Goal: Task Accomplishment & Management: Manage account settings

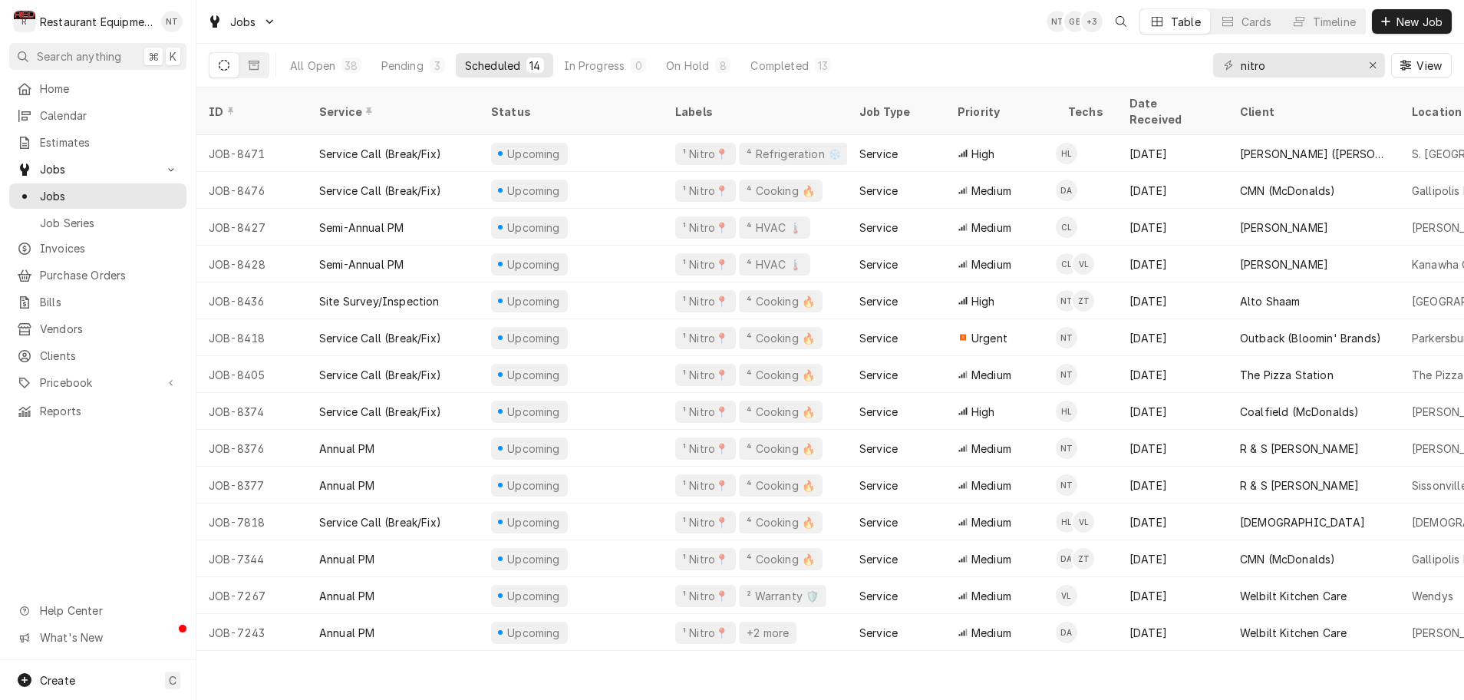
click at [479, 66] on div "Scheduled" at bounding box center [492, 66] width 55 height 16
click at [480, 66] on div "Scheduled" at bounding box center [492, 66] width 55 height 16
click at [417, 66] on div "Pending" at bounding box center [402, 66] width 42 height 16
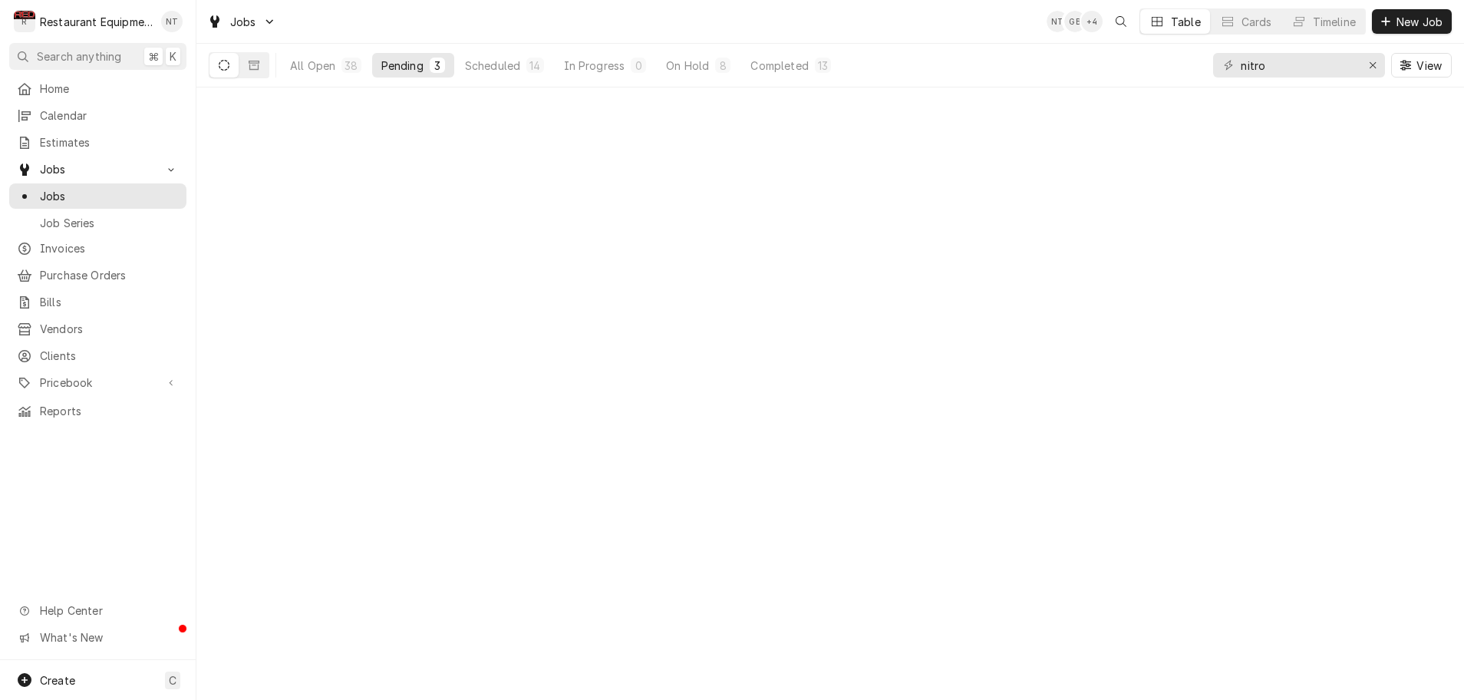
click at [417, 66] on div "Pending" at bounding box center [402, 66] width 42 height 16
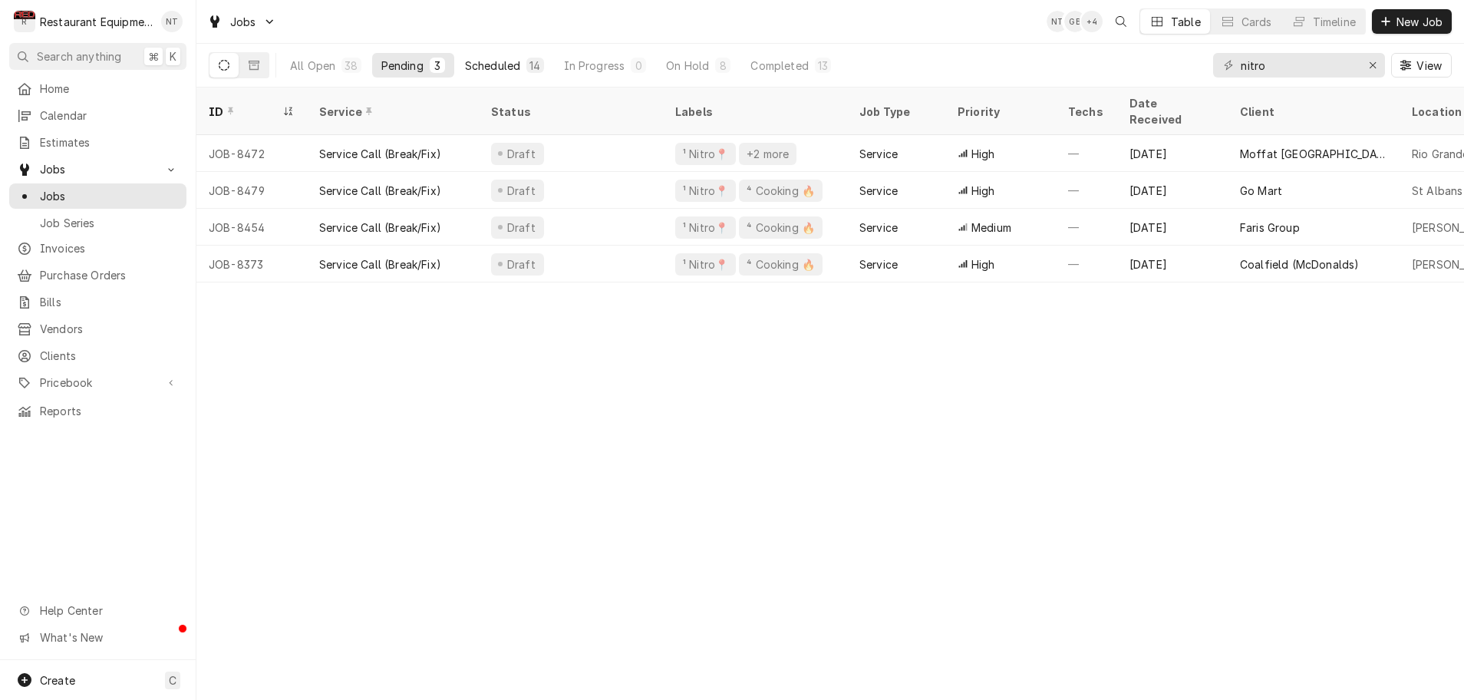
click at [509, 66] on div "Scheduled" at bounding box center [492, 66] width 55 height 16
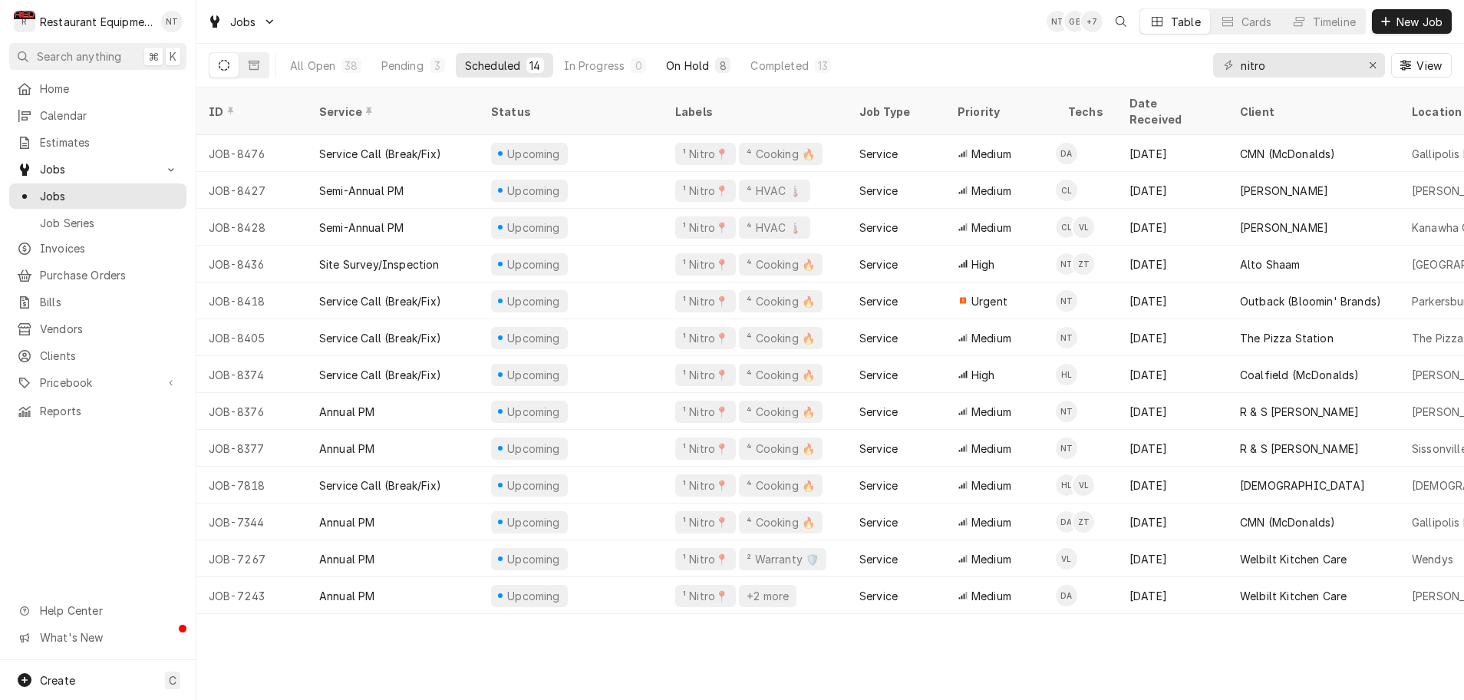
click at [708, 70] on button "On Hold 8" at bounding box center [698, 65] width 83 height 25
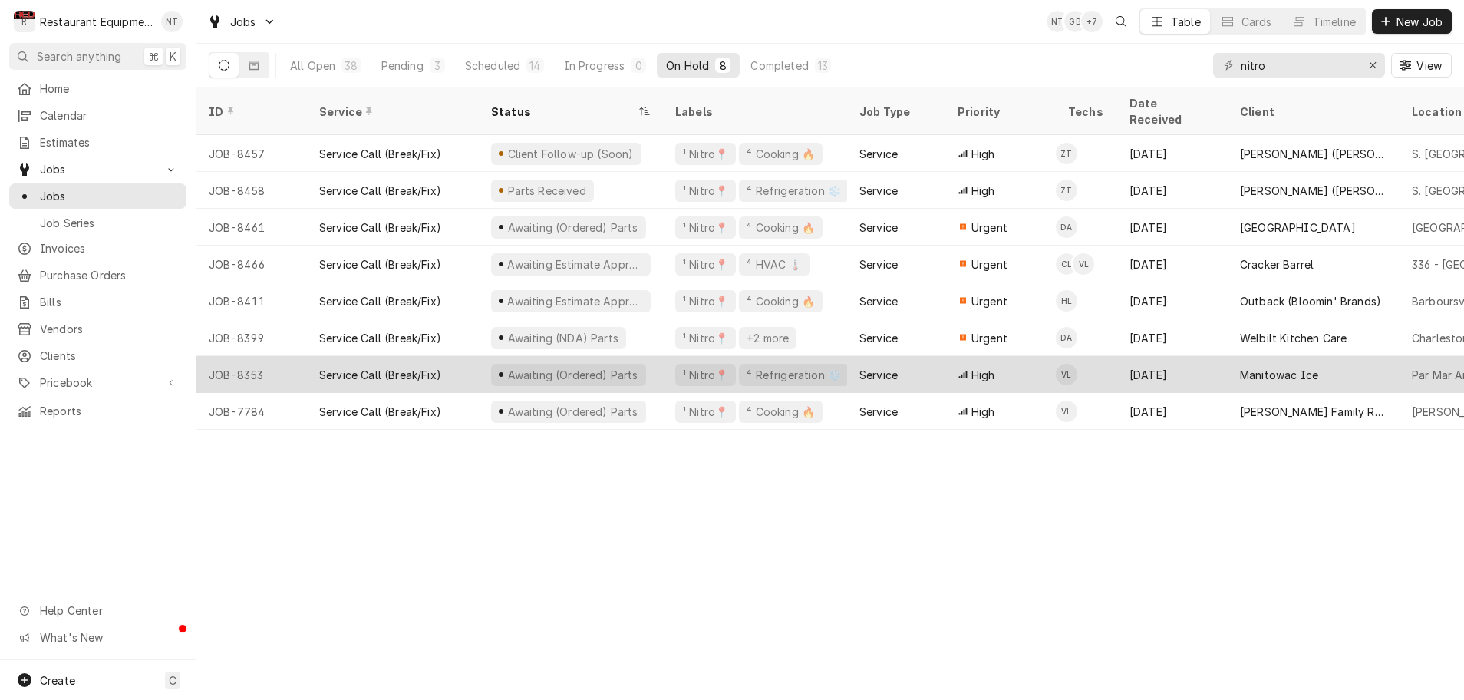
click at [645, 356] on div "Awaiting (Ordered) Parts" at bounding box center [571, 374] width 184 height 37
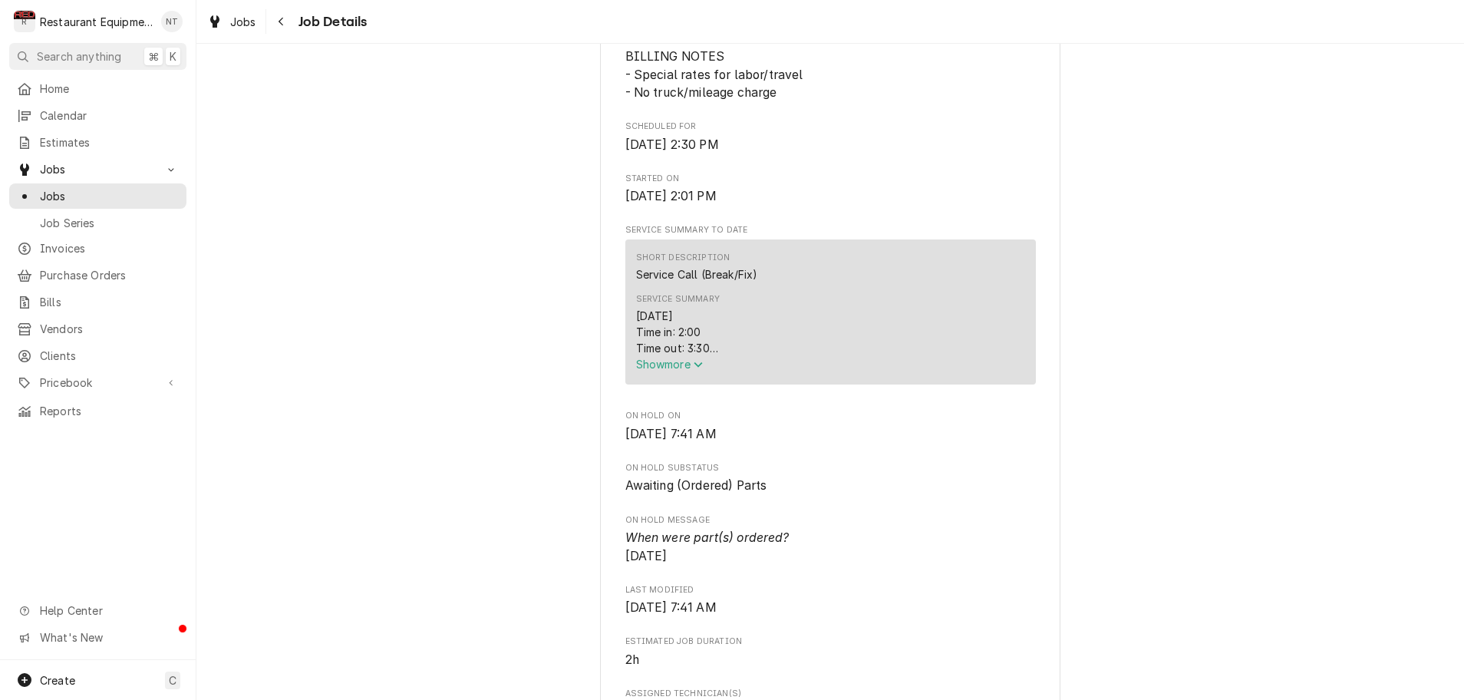
scroll to position [454, 0]
click at [697, 367] on icon "Service Summary" at bounding box center [698, 361] width 9 height 11
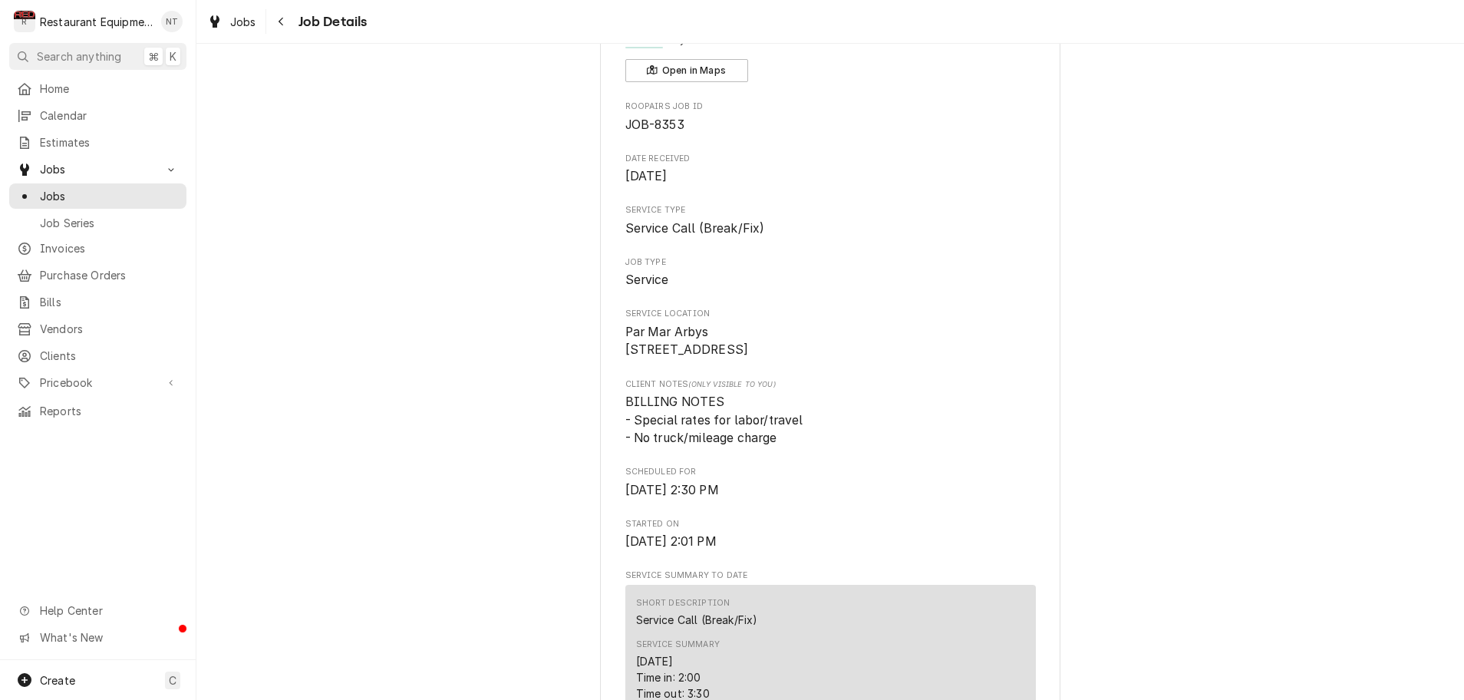
scroll to position [109, 0]
click at [283, 26] on icon "Navigate back" at bounding box center [281, 21] width 7 height 11
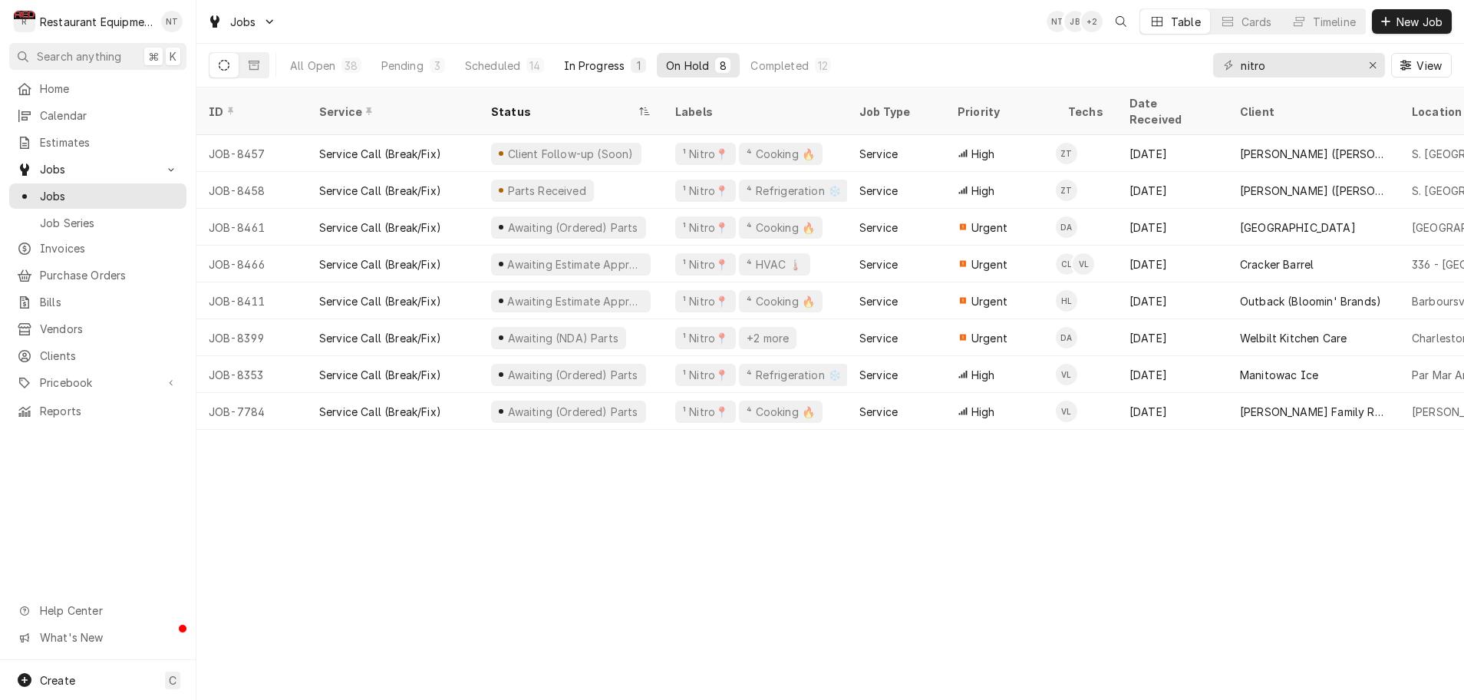
click at [615, 65] on div "In Progress" at bounding box center [594, 66] width 61 height 16
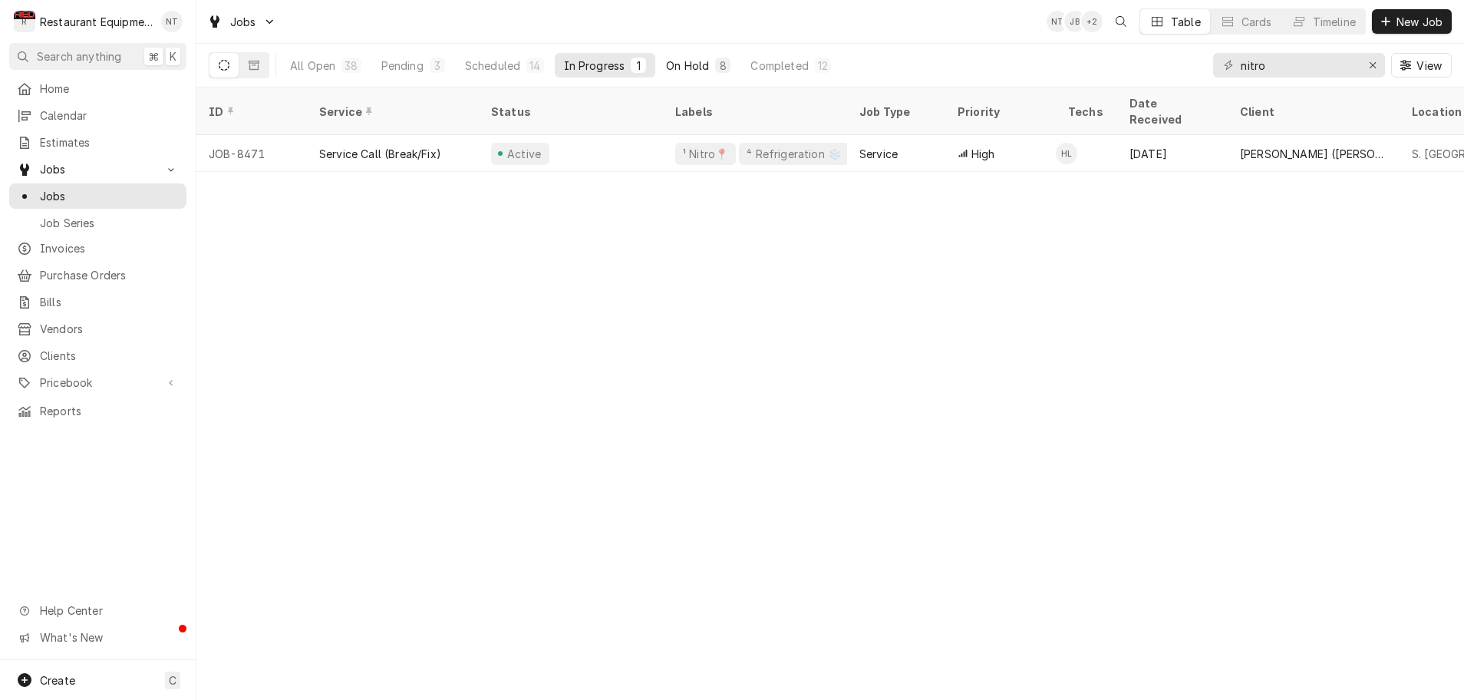
click at [678, 68] on div "On Hold" at bounding box center [687, 66] width 43 height 16
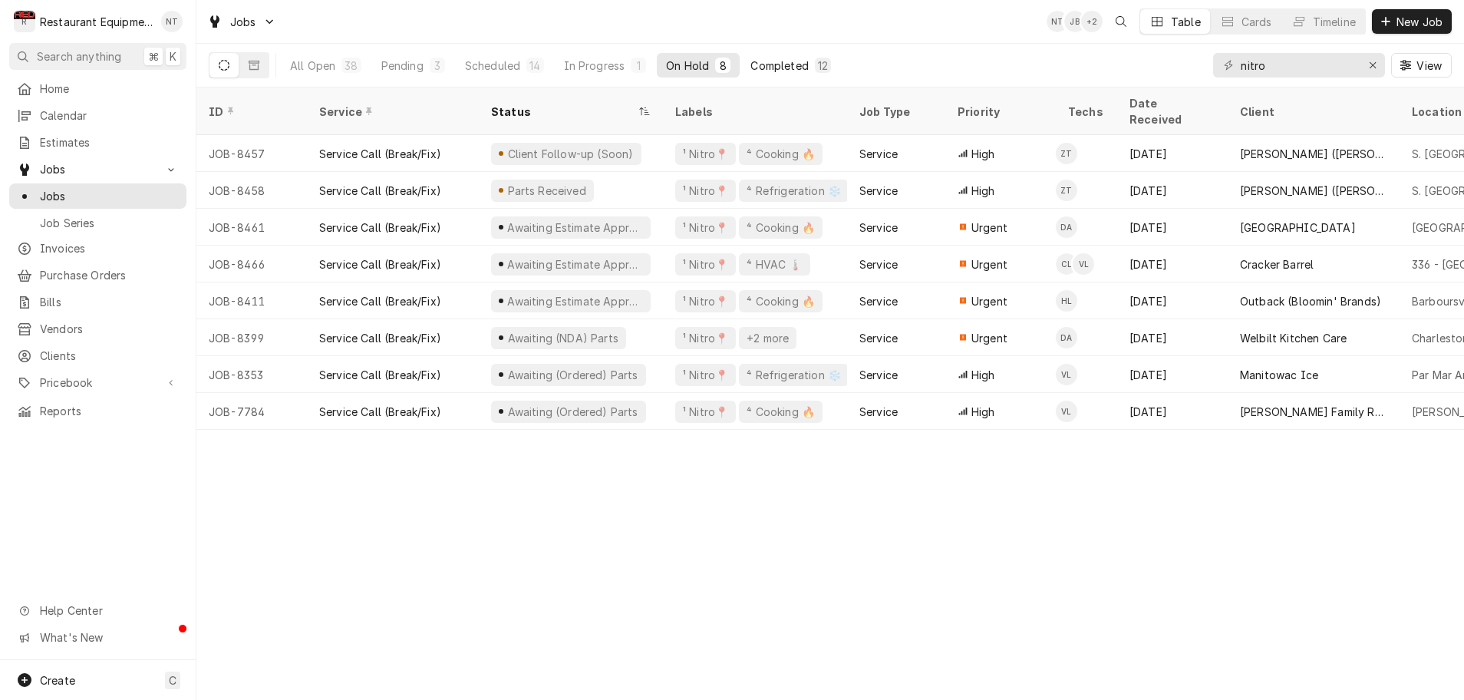
click at [755, 64] on div "Completed" at bounding box center [779, 66] width 58 height 16
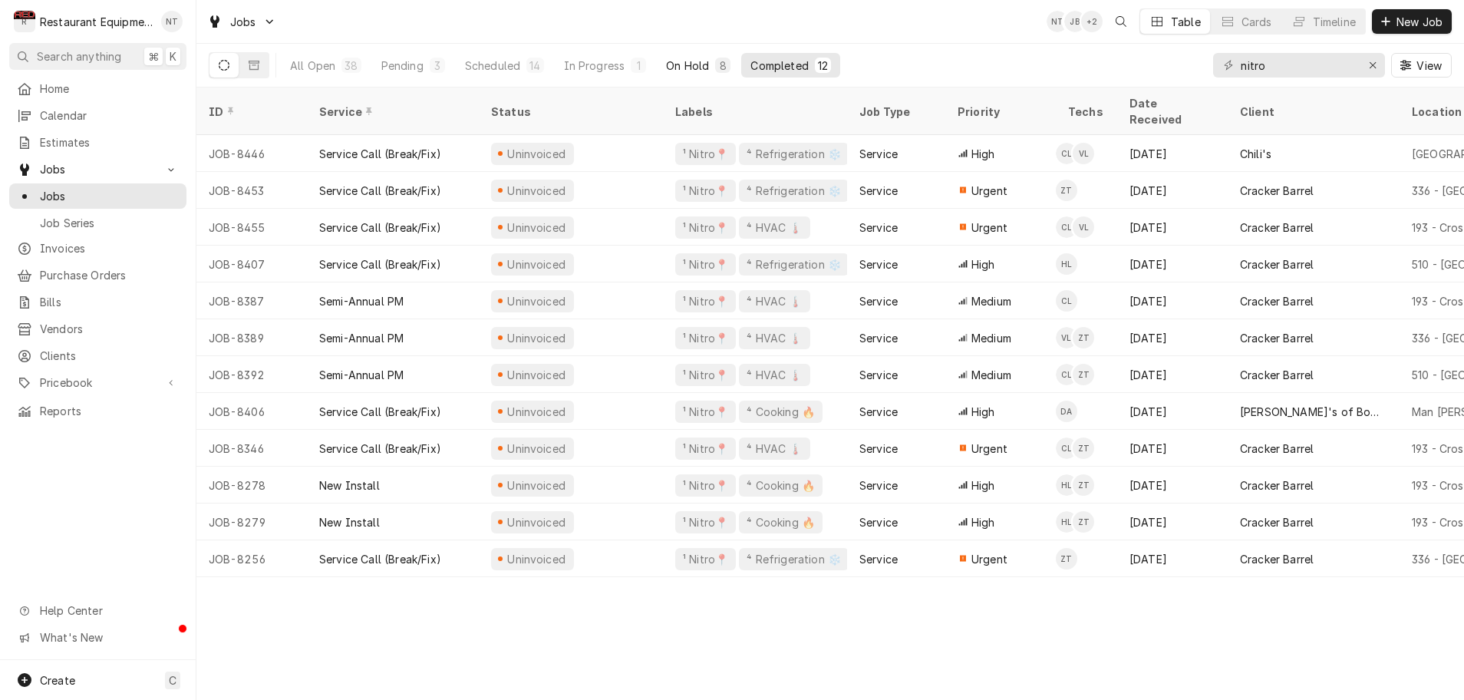
click at [674, 64] on div "On Hold" at bounding box center [687, 66] width 43 height 16
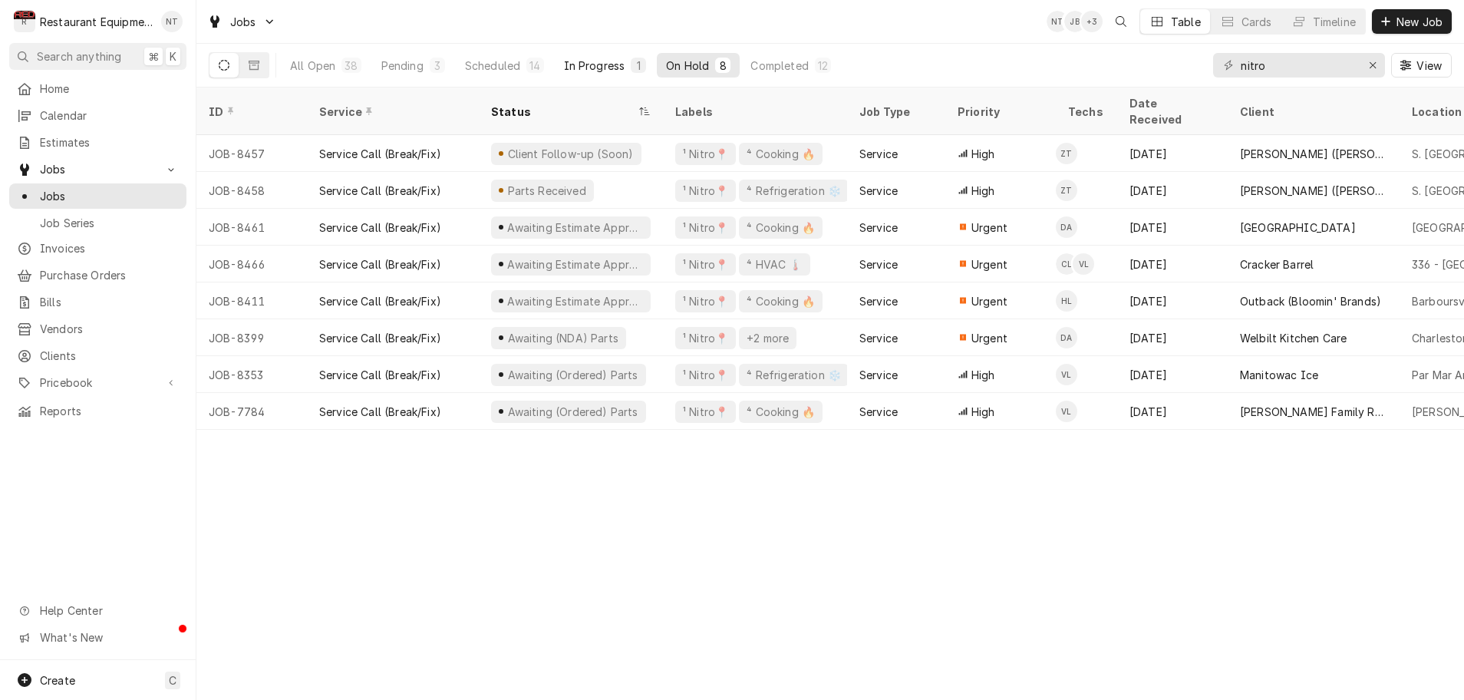
click at [607, 65] on div "In Progress" at bounding box center [594, 66] width 61 height 16
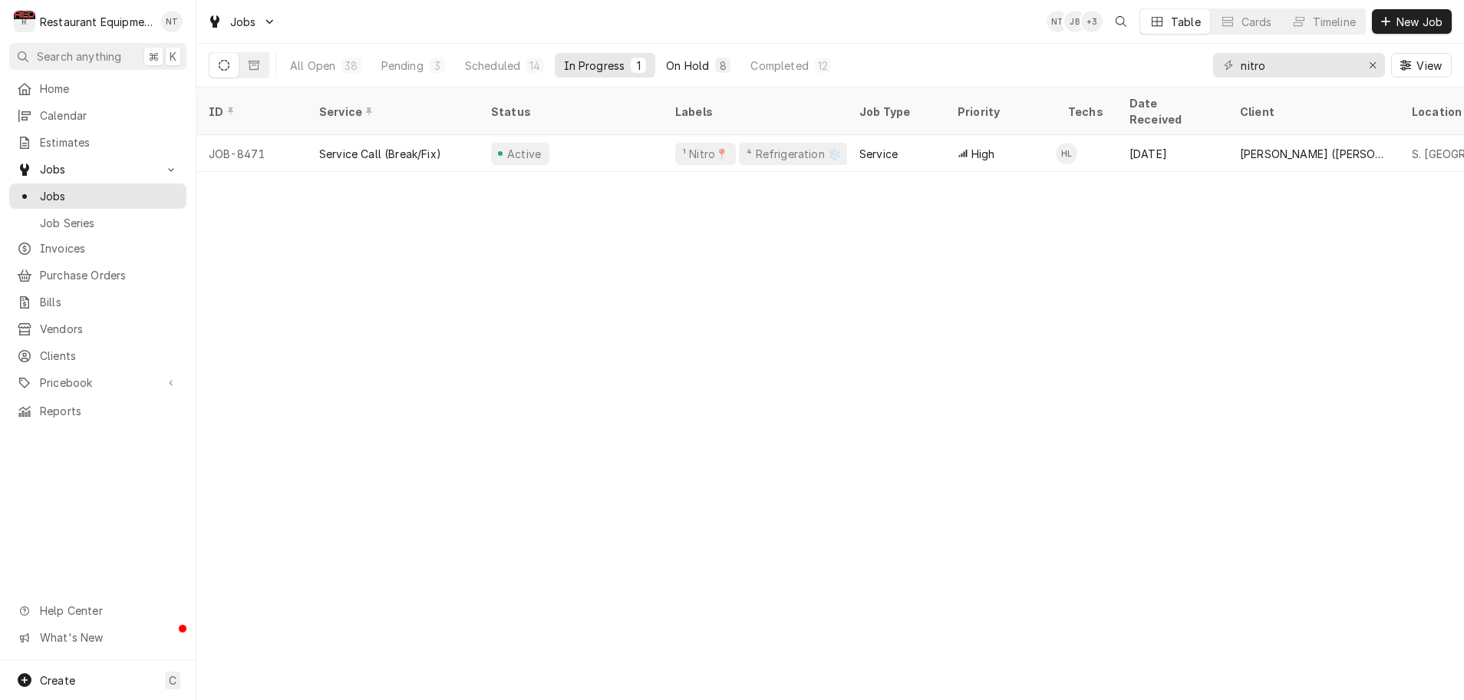
click at [668, 66] on div "On Hold" at bounding box center [687, 66] width 43 height 16
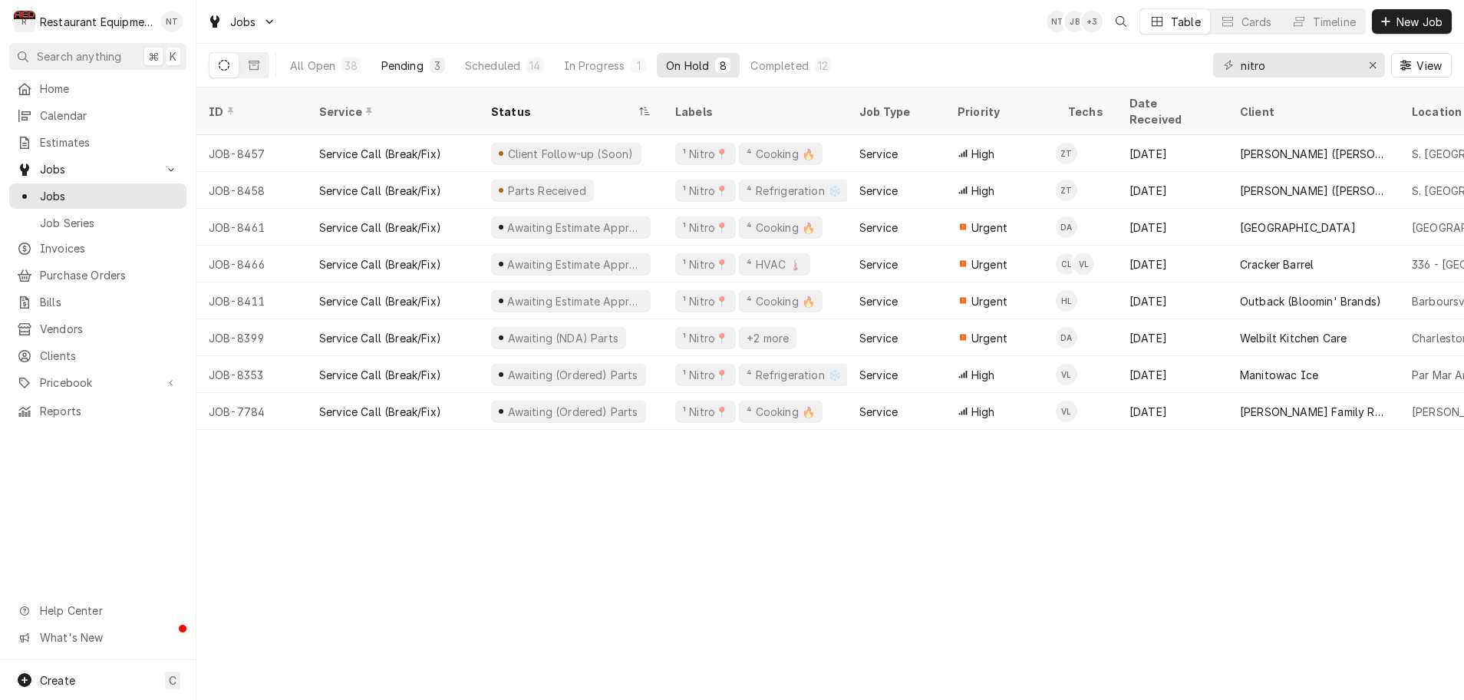
click at [407, 68] on div "Pending" at bounding box center [402, 66] width 42 height 16
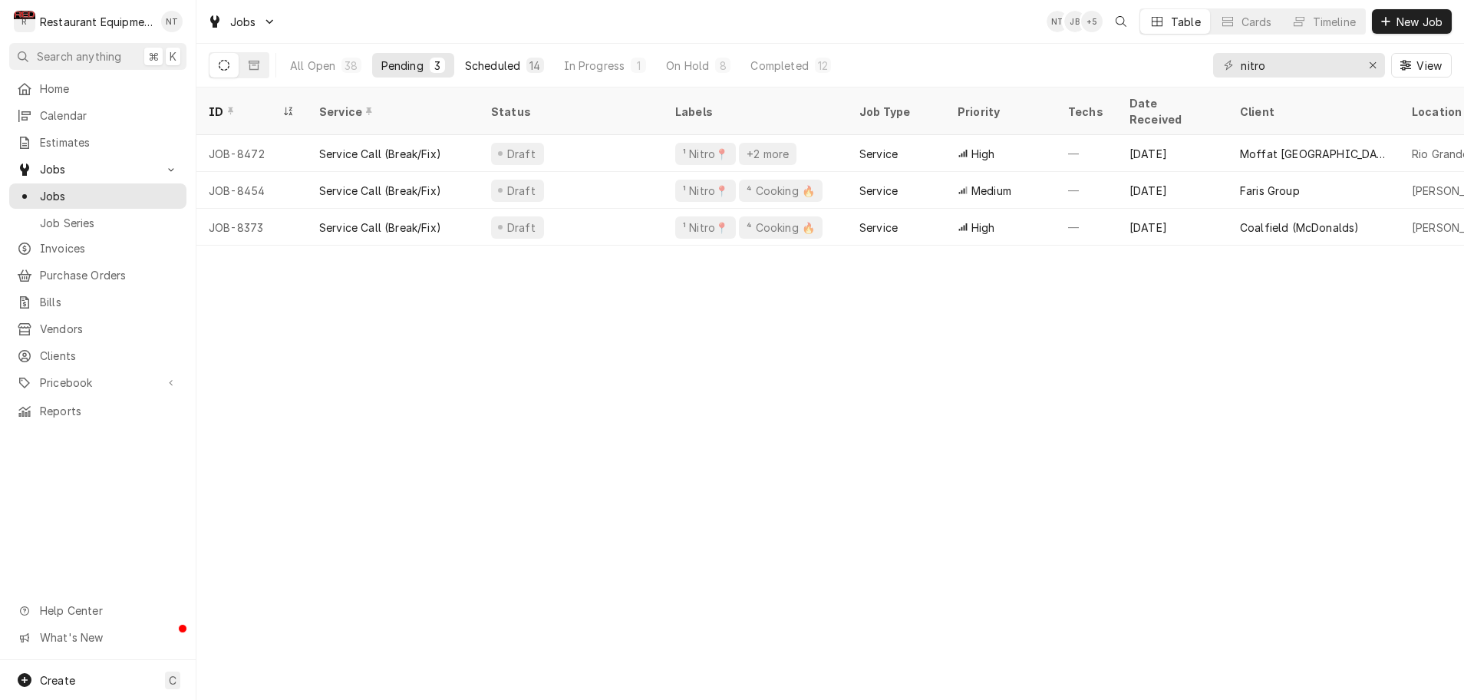
click at [496, 69] on div "Scheduled" at bounding box center [492, 66] width 55 height 16
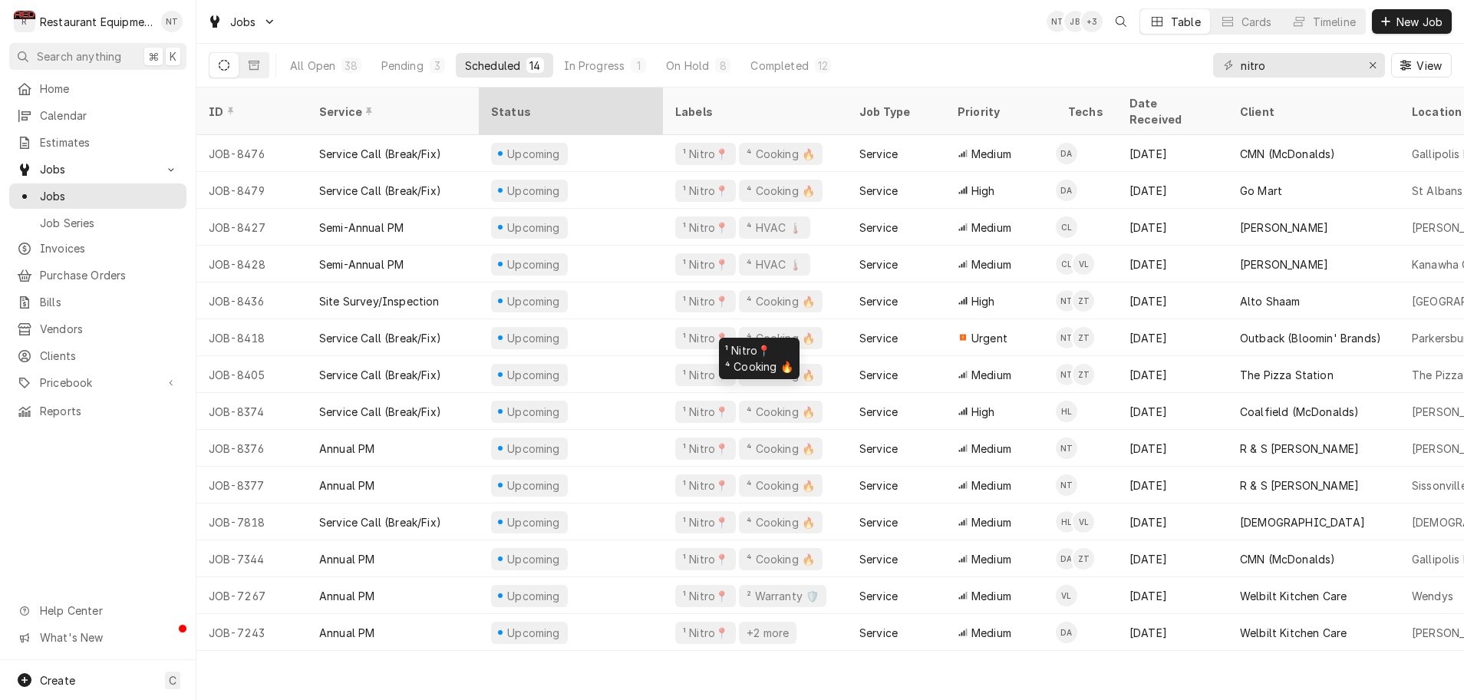
scroll to position [0, 1]
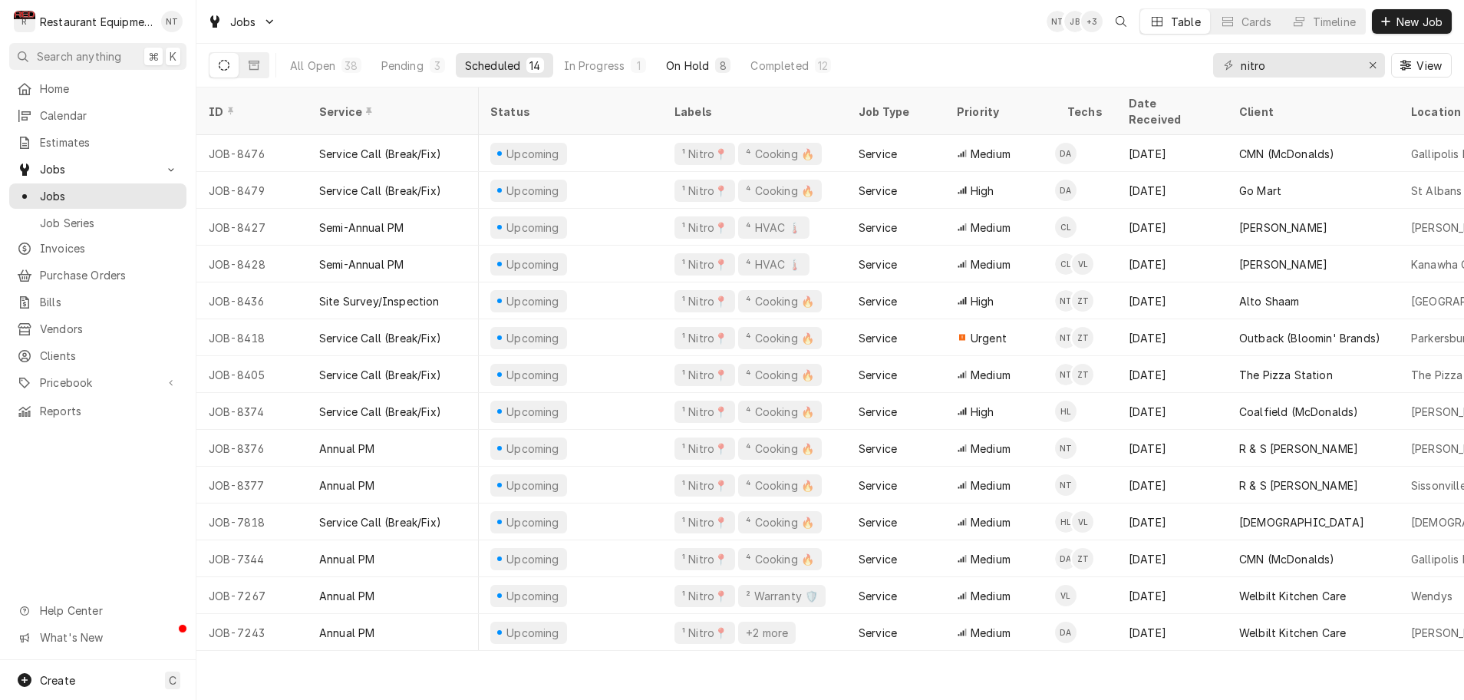
click at [688, 66] on div "On Hold" at bounding box center [687, 66] width 43 height 16
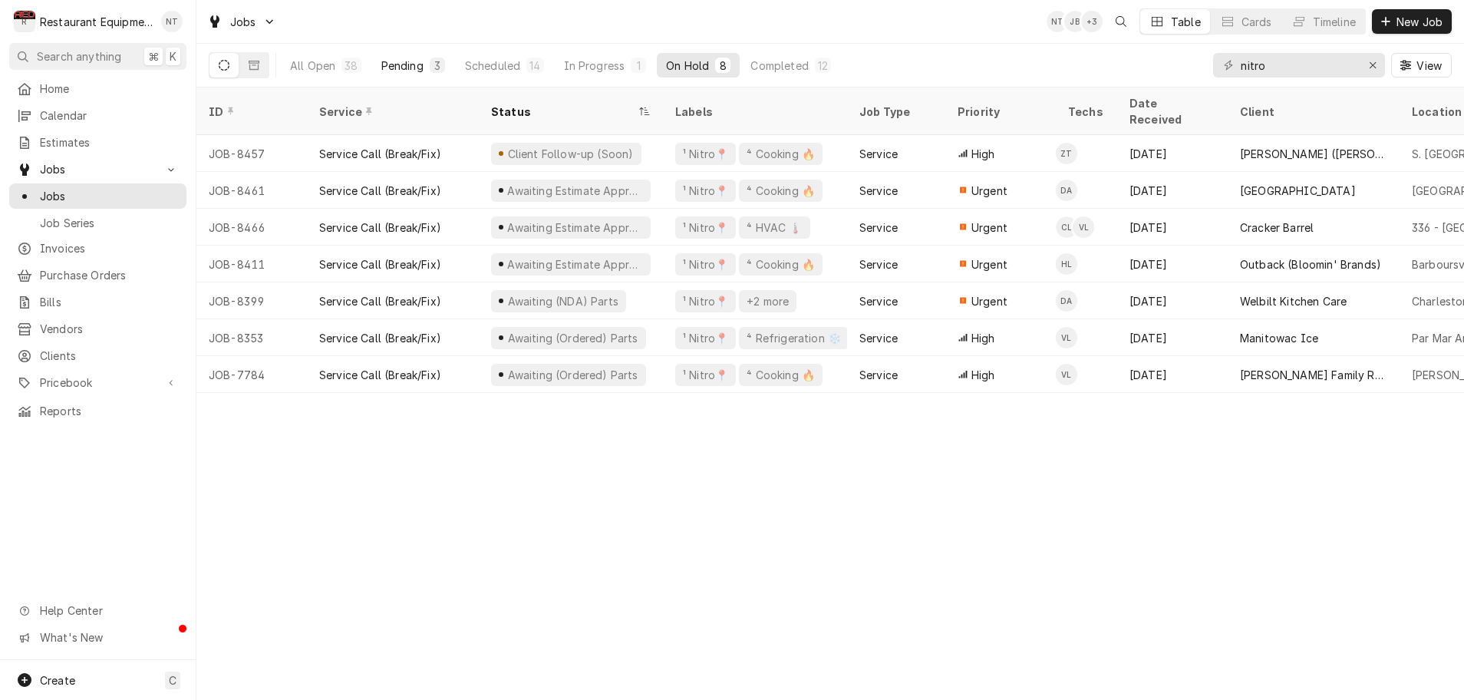
scroll to position [0, 0]
click at [424, 67] on button "Pending 3" at bounding box center [413, 65] width 82 height 25
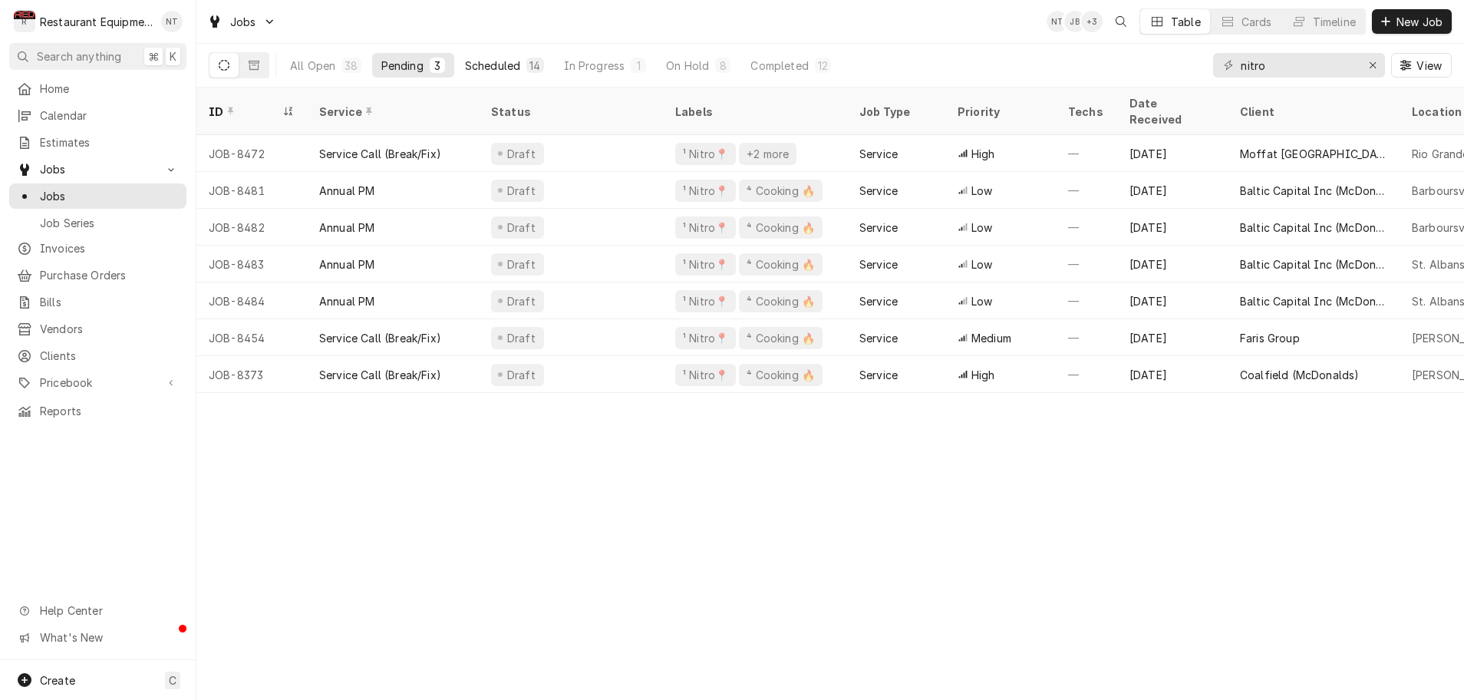
click at [525, 68] on button "Scheduled 14" at bounding box center [504, 65] width 97 height 25
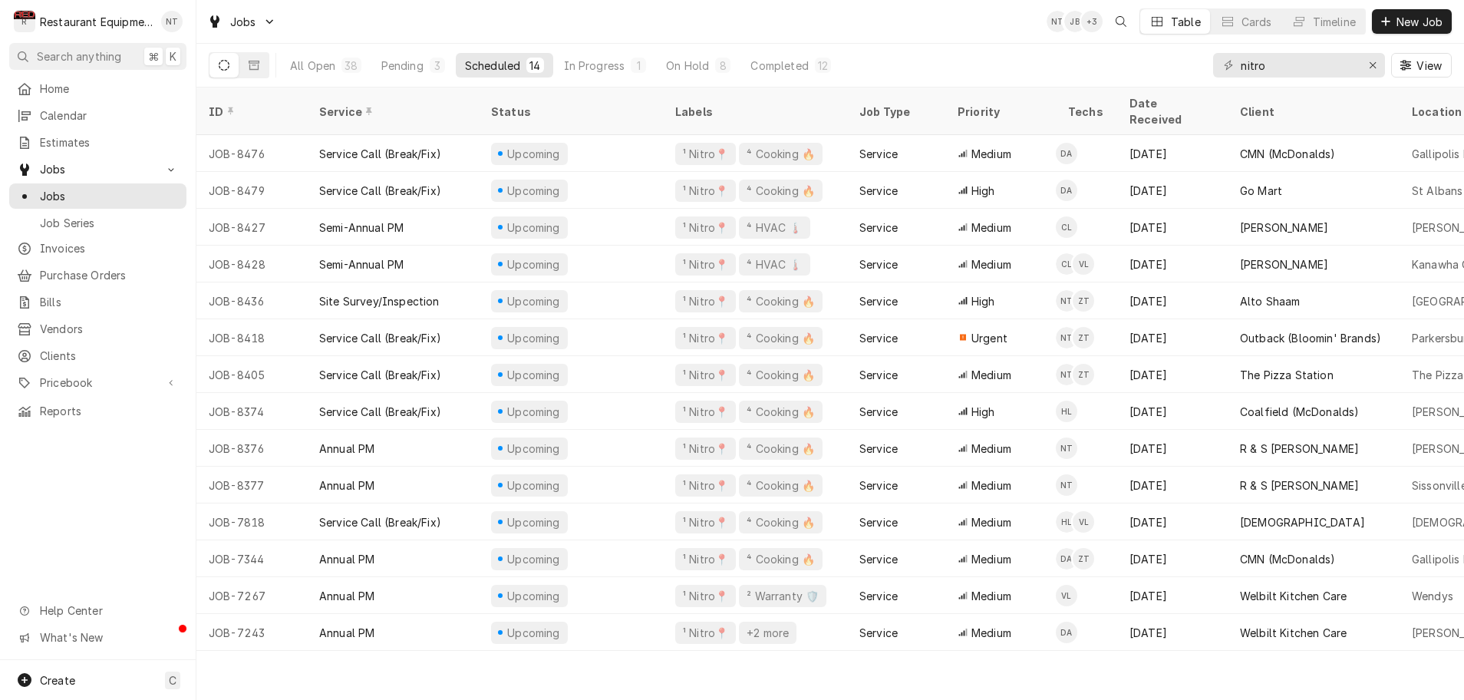
scroll to position [0, 2]
click at [701, 32] on div "Jobs NT JB + 3 Table Cards Timeline New Job" at bounding box center [829, 21] width 1267 height 43
click at [405, 63] on div "Pending" at bounding box center [402, 66] width 42 height 16
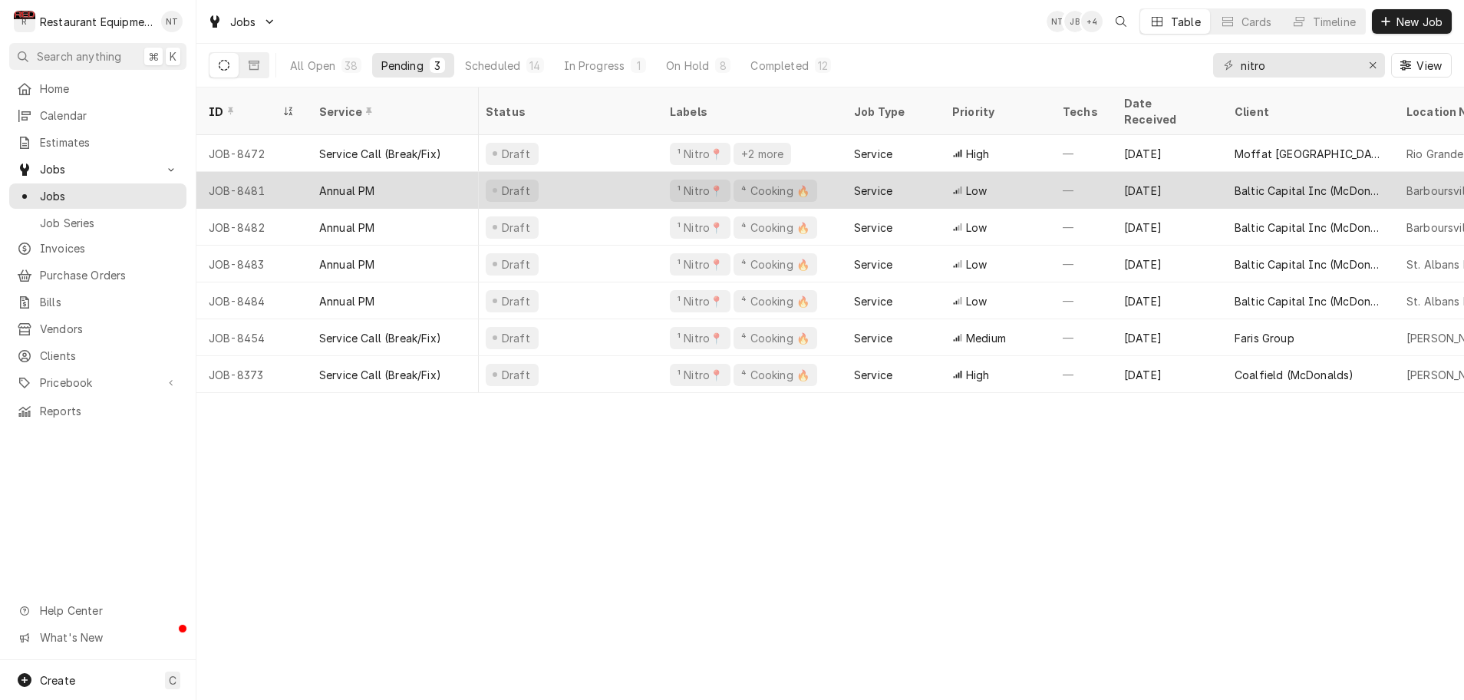
scroll to position [0, 7]
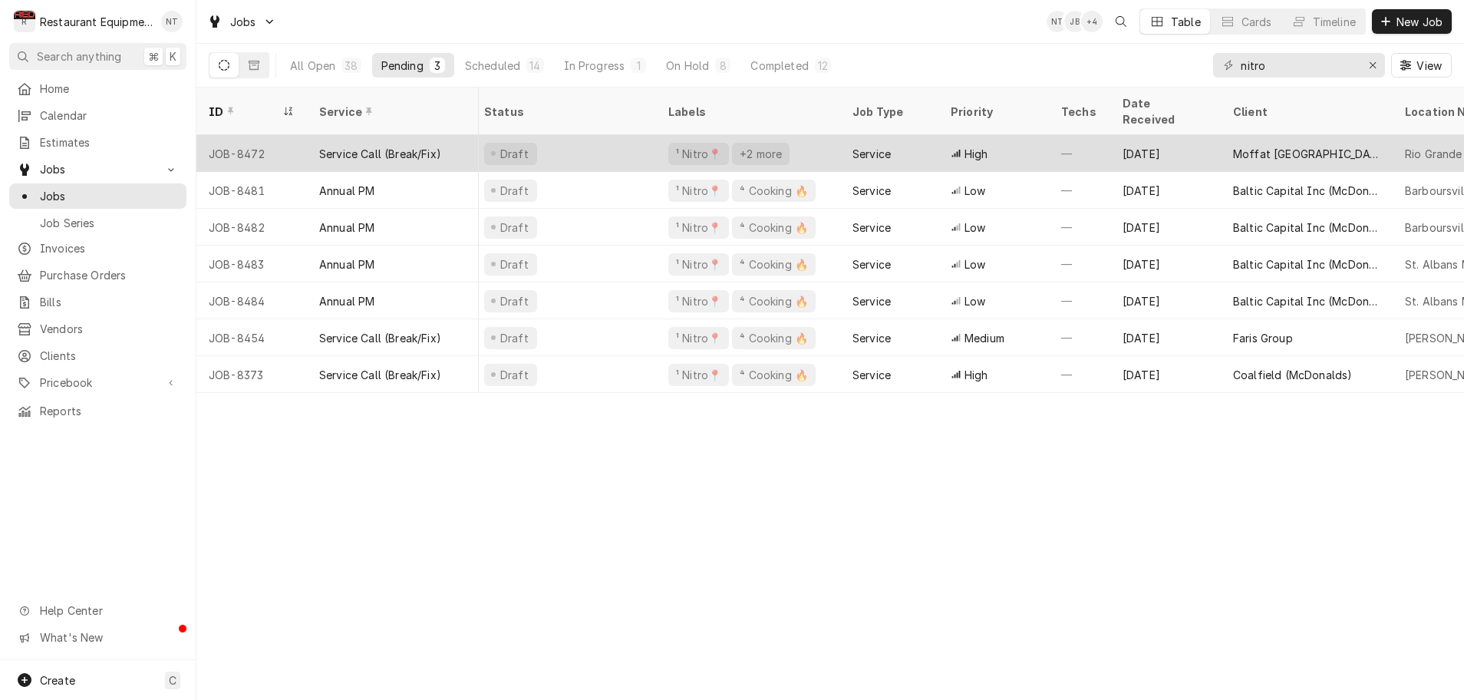
click at [562, 135] on div "Draft" at bounding box center [564, 153] width 184 height 37
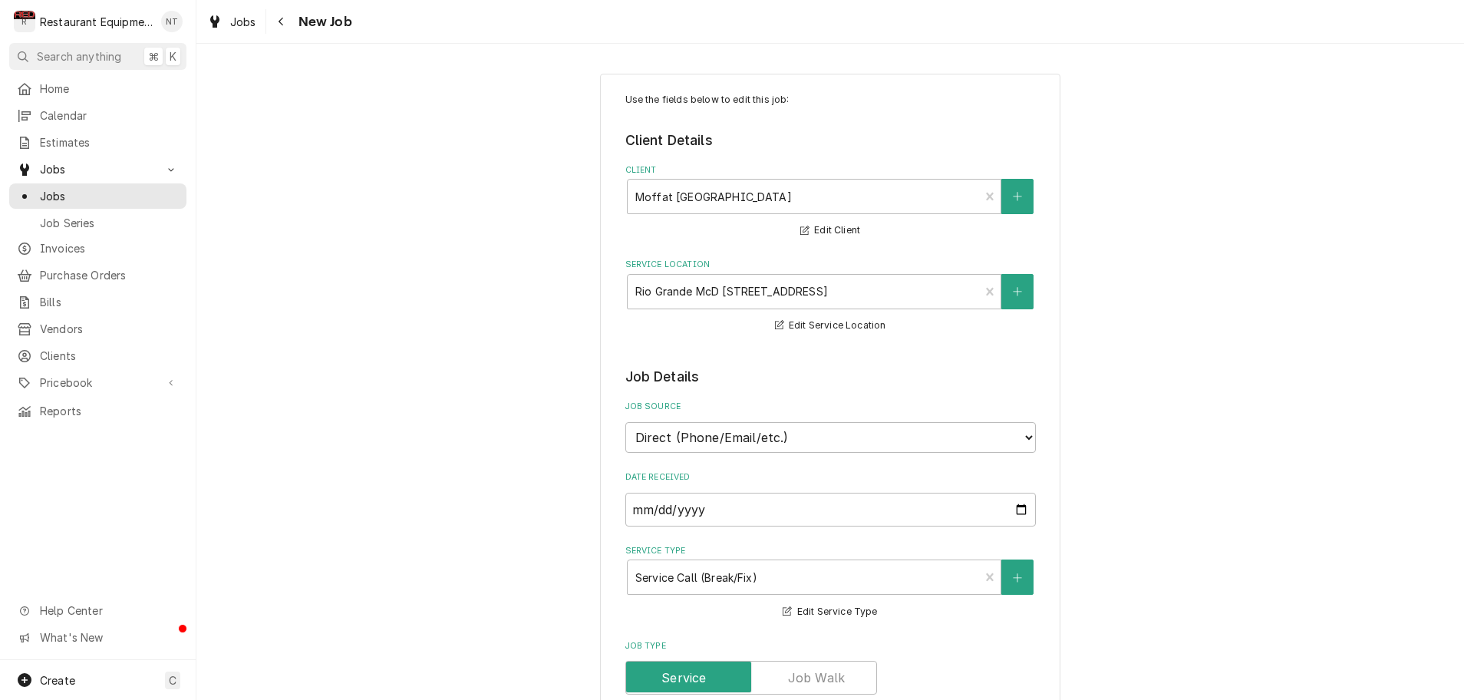
type textarea "x"
click at [278, 24] on icon "Navigate back" at bounding box center [281, 21] width 7 height 11
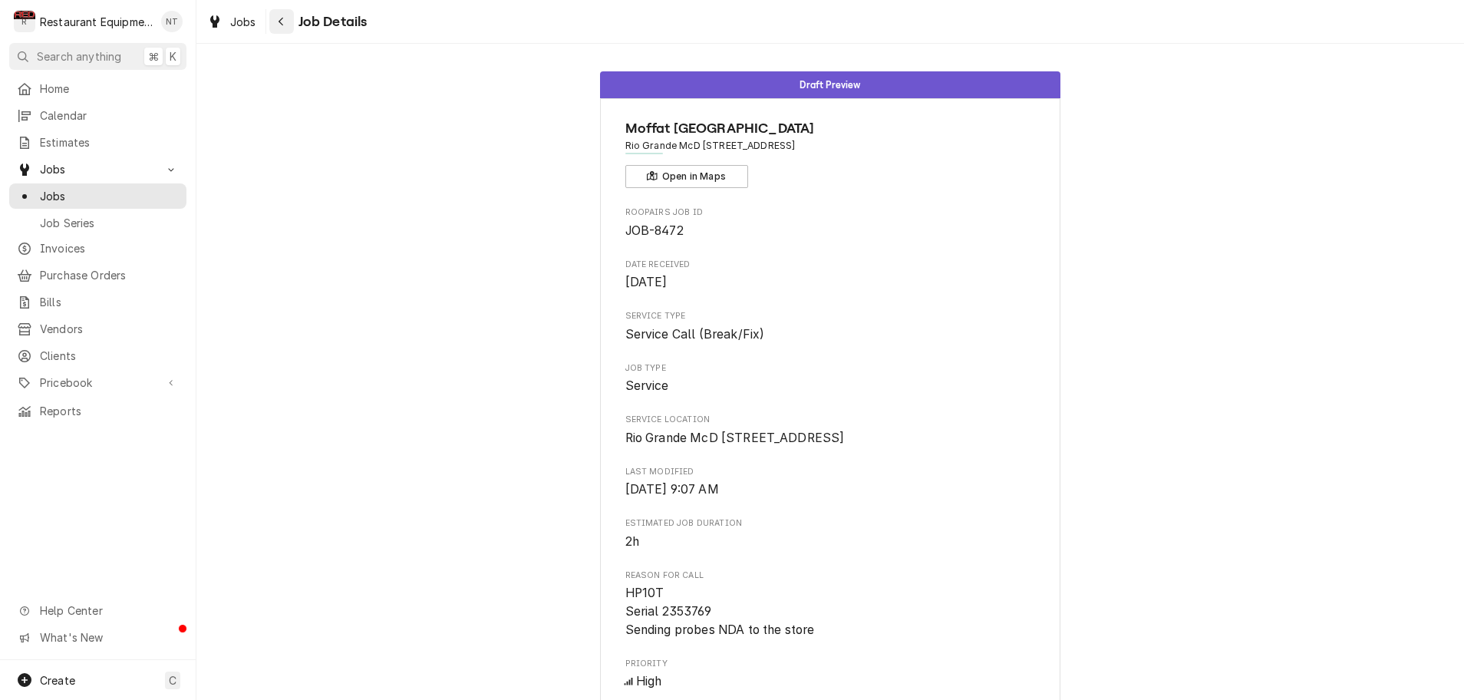
click at [283, 24] on icon "Navigate back" at bounding box center [281, 21] width 7 height 11
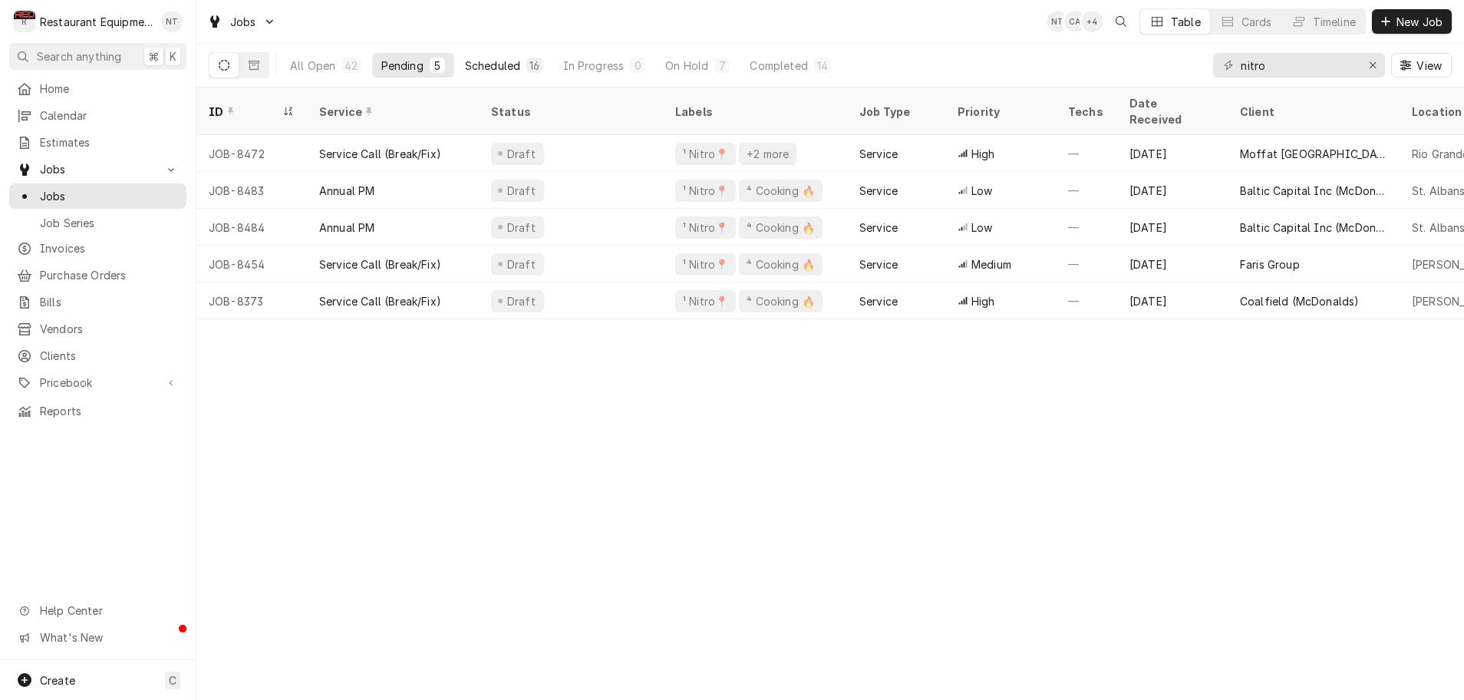
click at [515, 66] on div "Scheduled" at bounding box center [492, 66] width 55 height 16
